Goal: Task Accomplishment & Management: Complete application form

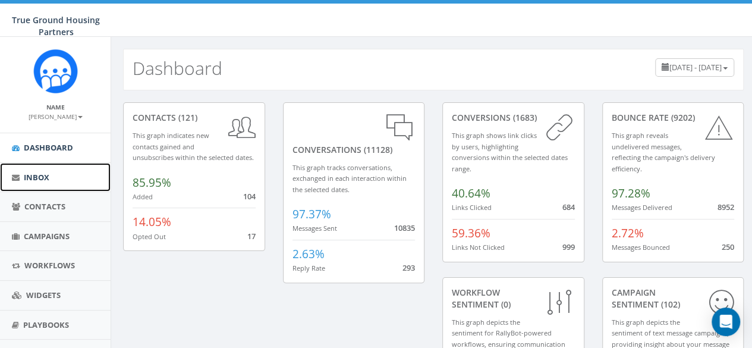
click at [27, 184] on link "Inbox" at bounding box center [55, 177] width 111 height 29
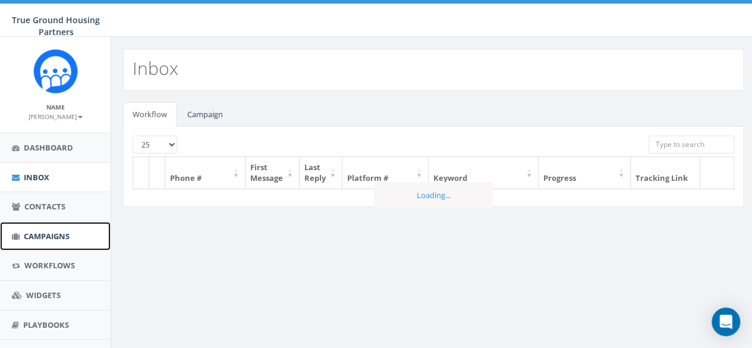
click at [36, 241] on link "Campaigns" at bounding box center [55, 236] width 111 height 29
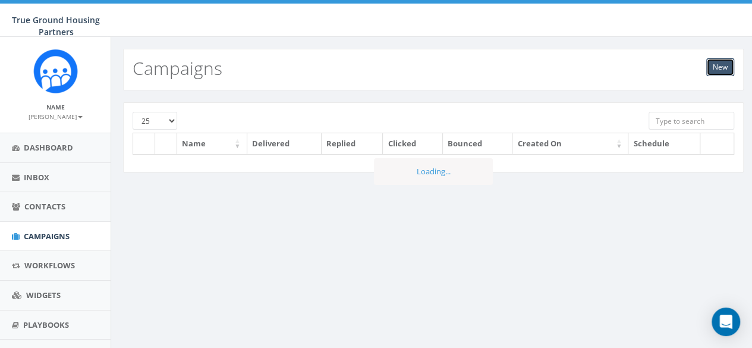
click at [722, 68] on link "New" at bounding box center [721, 67] width 28 height 18
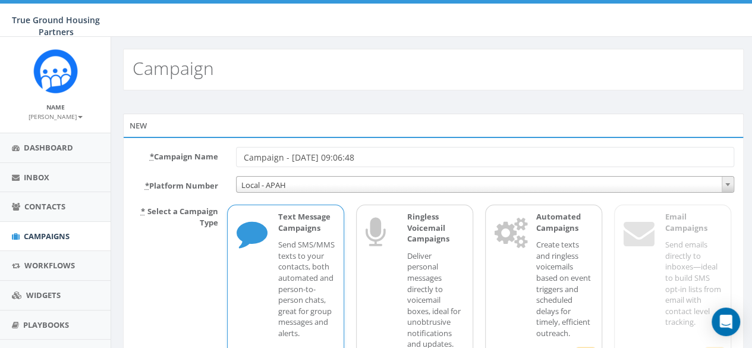
click at [350, 158] on input "Campaign - [DATE] 09:06:48" at bounding box center [485, 157] width 498 height 20
click at [350, 158] on input "Campaign - 09/29/2025, 09:06:48" at bounding box center [485, 157] width 498 height 20
click at [387, 158] on input "Campaign - 09/29/2025, 09:06:48" at bounding box center [485, 157] width 498 height 20
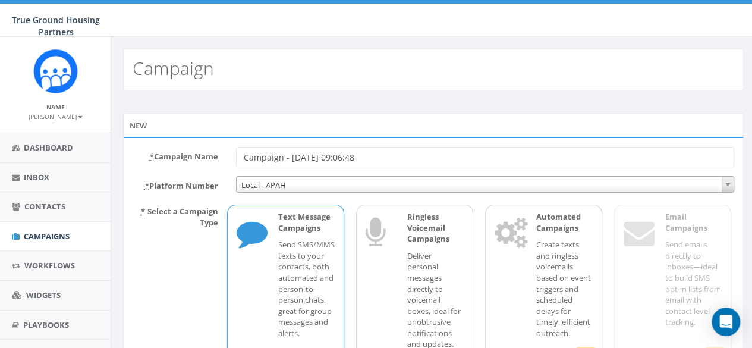
drag, startPoint x: 362, startPoint y: 156, endPoint x: 380, endPoint y: 156, distance: 18.4
click at [362, 156] on input "Campaign - 09/29/2025, 09:06:48" at bounding box center [485, 157] width 498 height 20
click at [388, 156] on input "Campaign - 09/29/2025, 09:06:48" at bounding box center [485, 157] width 498 height 20
click at [357, 158] on input "Campaign - 09/29/2025, 09:06:48" at bounding box center [485, 157] width 498 height 20
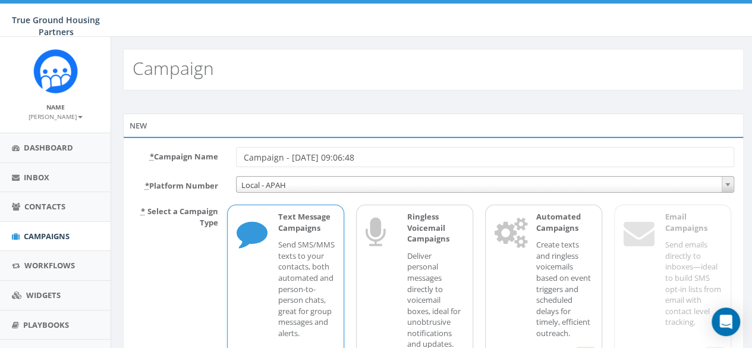
click at [357, 158] on input "Campaign - 09/29/2025, 09:06:48" at bounding box center [485, 157] width 498 height 20
type input "Surveys @ MA and BG"
drag, startPoint x: 225, startPoint y: 173, endPoint x: 226, endPoint y: 189, distance: 16.7
click at [225, 172] on form "* Campaign Name Surveys @ MA and BG * Platform Number Local - APAH Local - APAH…" at bounding box center [434, 277] width 602 height 260
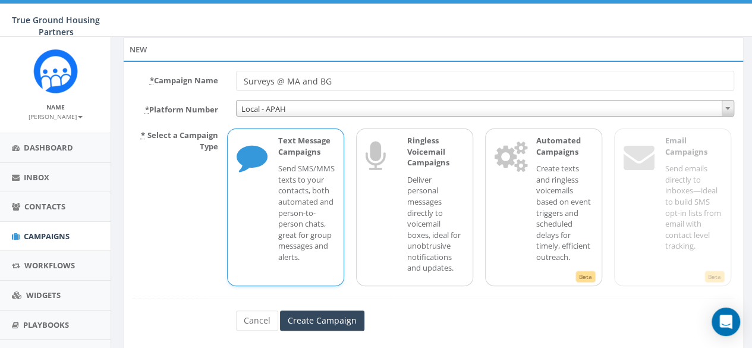
scroll to position [102, 0]
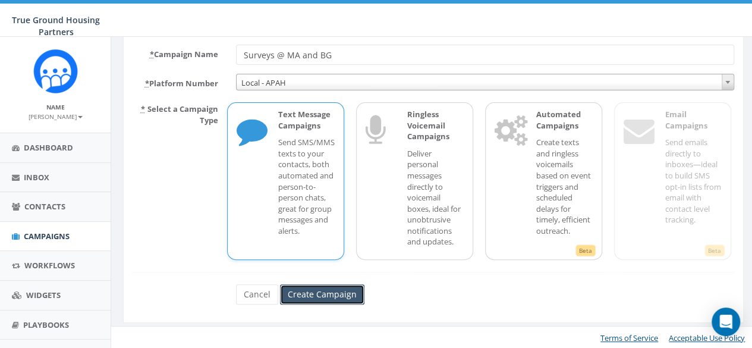
click at [307, 299] on input "Create Campaign" at bounding box center [322, 294] width 84 height 20
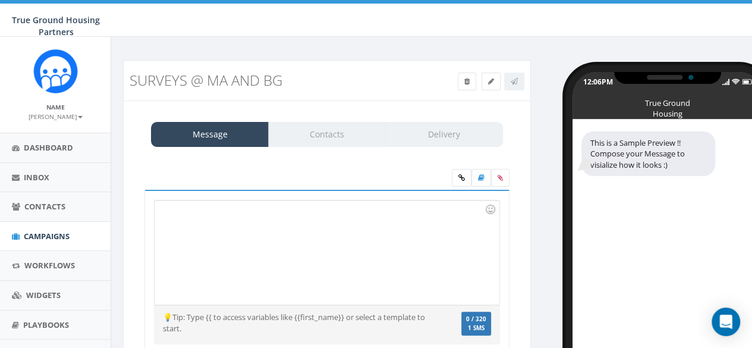
click at [209, 225] on div at bounding box center [327, 252] width 344 height 104
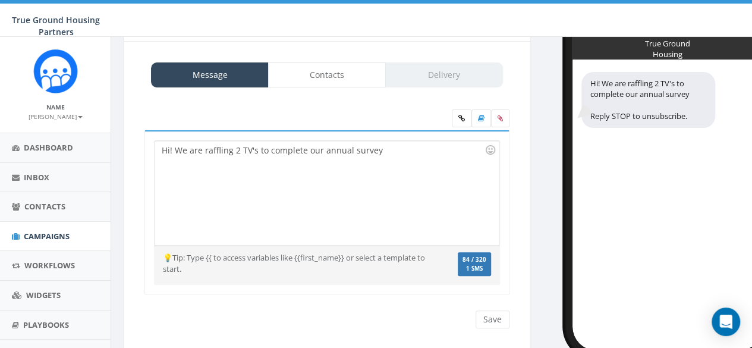
click at [171, 318] on div "Save Next" at bounding box center [327, 320] width 383 height 18
